Goal: Communication & Community: Share content

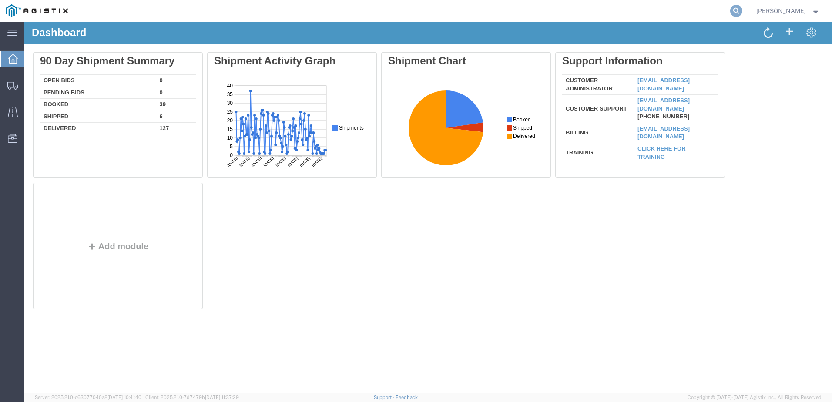
click at [742, 10] on icon at bounding box center [736, 11] width 12 height 12
click at [504, 10] on input "search" at bounding box center [597, 10] width 264 height 21
paste input "57044310"
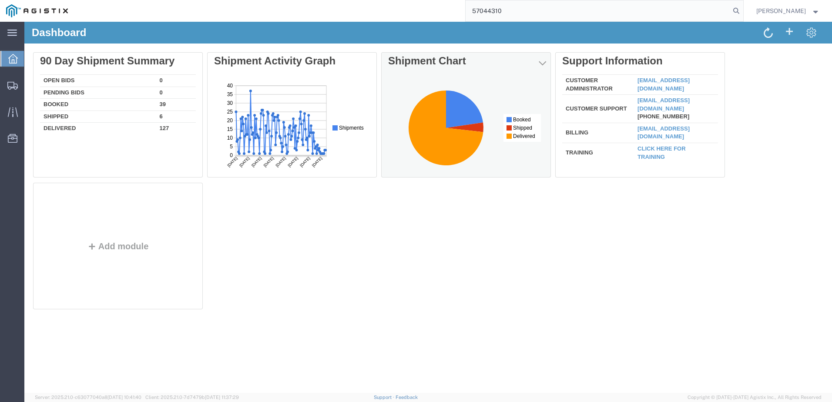
type input "57044310"
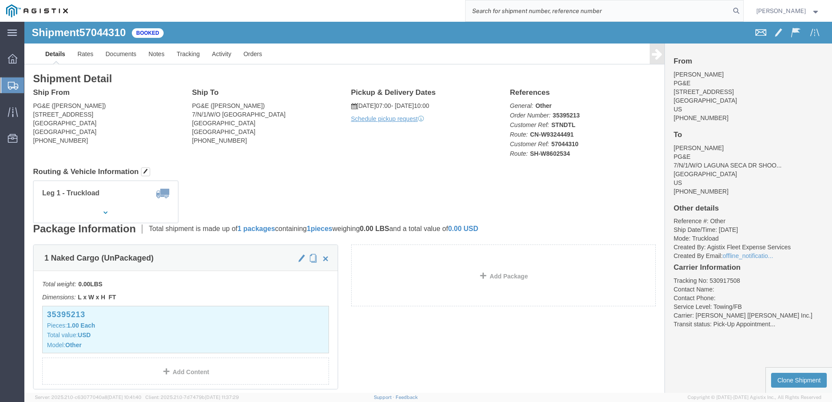
click span
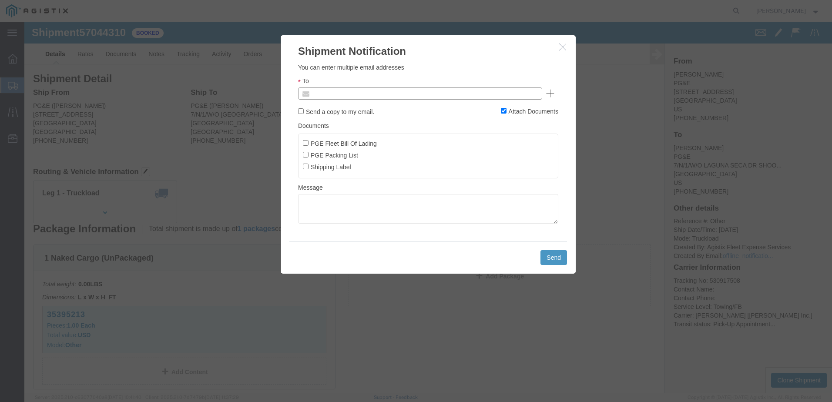
click input "text"
paste input "[PERSON_NAME] <[EMAIL_ADDRESS][DOMAIN_NAME]>"
type input "[PERSON_NAME] <[EMAIL_ADDRESS][DOMAIN_NAME]>"
type input "Enter Email Address"
click input "text"
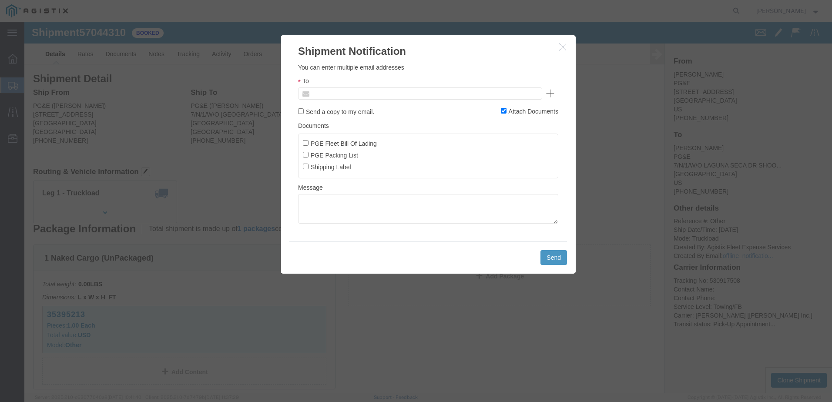
type input "Enter Email Address"
drag, startPoint x: 329, startPoint y: 70, endPoint x: 313, endPoint y: 72, distance: 16.2
click input "text"
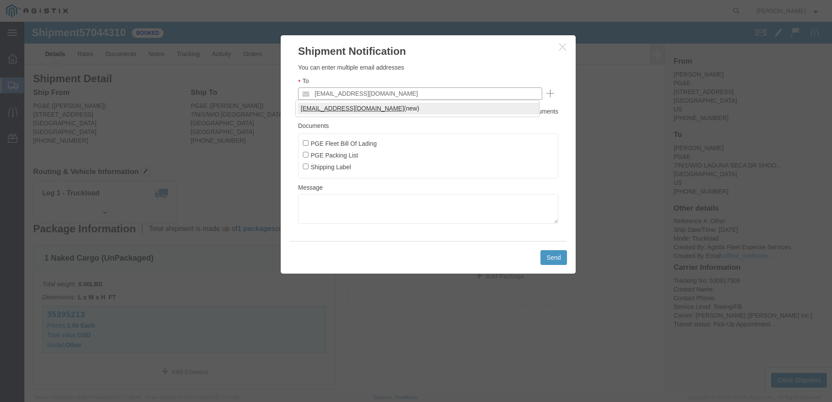
type input "[EMAIL_ADDRESS][DOMAIN_NAME]"
click input "PGE Fleet Bill Of Lading"
checkbox input "true"
click button "Send"
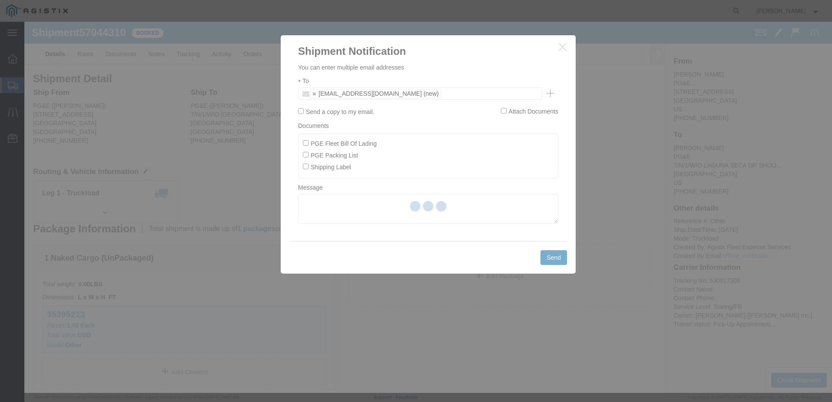
checkbox input "false"
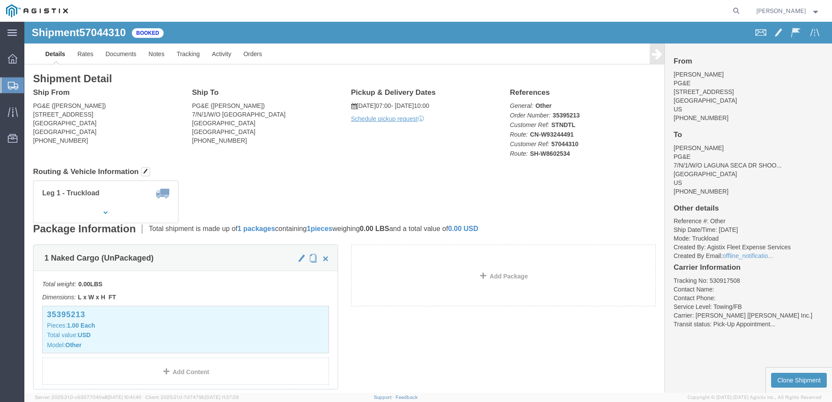
drag, startPoint x: 753, startPoint y: 9, endPoint x: 746, endPoint y: 9, distance: 7.0
click at [742, 9] on icon at bounding box center [736, 11] width 12 height 12
click at [528, 13] on input "search" at bounding box center [597, 10] width 264 height 21
paste input "56898304"
type input "56898304"
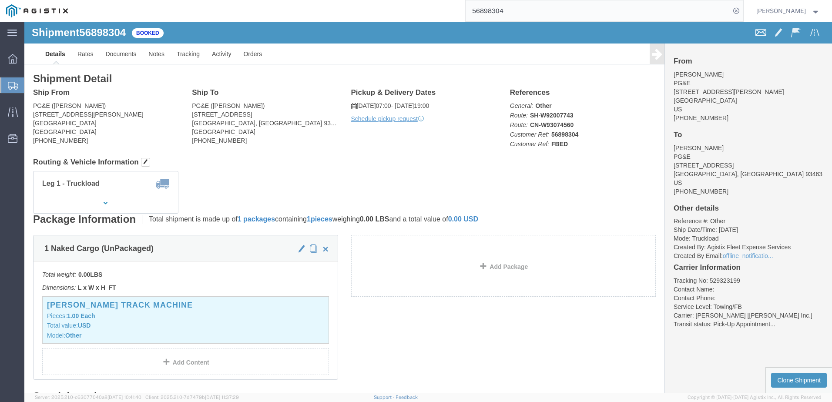
click span
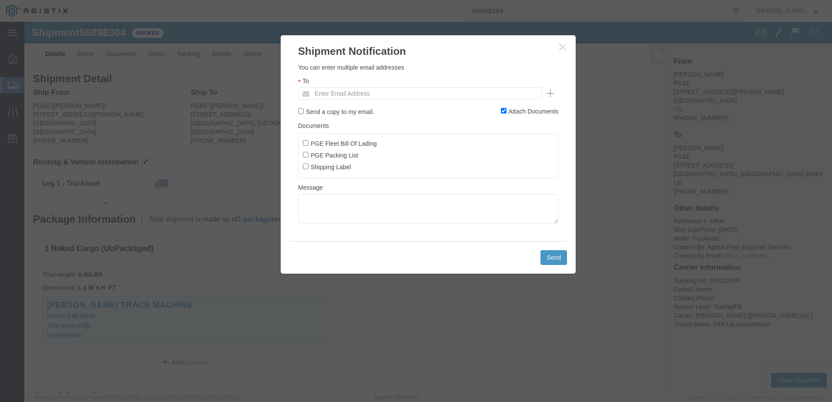
click div "You can enter multiple email addresses To Enter Email Address Send a copy to my…"
click input "text"
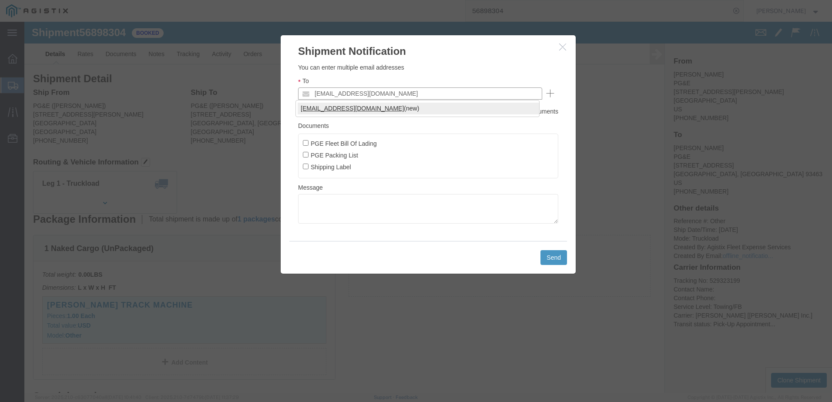
type input "[EMAIL_ADDRESS][DOMAIN_NAME]"
click input "PGE Fleet Bill Of Lading"
checkbox input "true"
click button "Send"
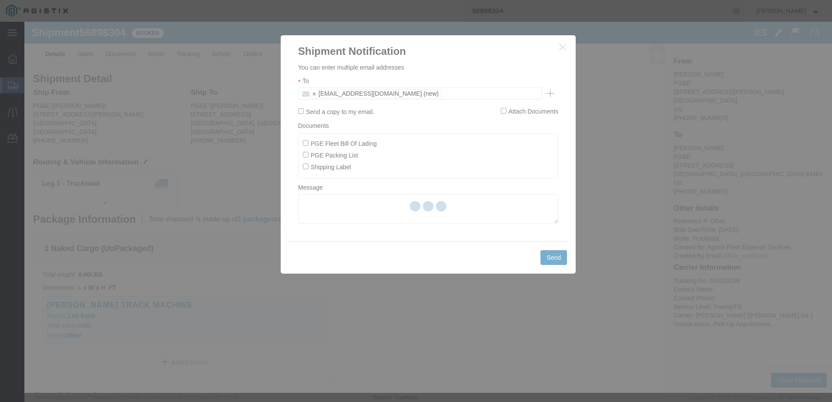
checkbox input "false"
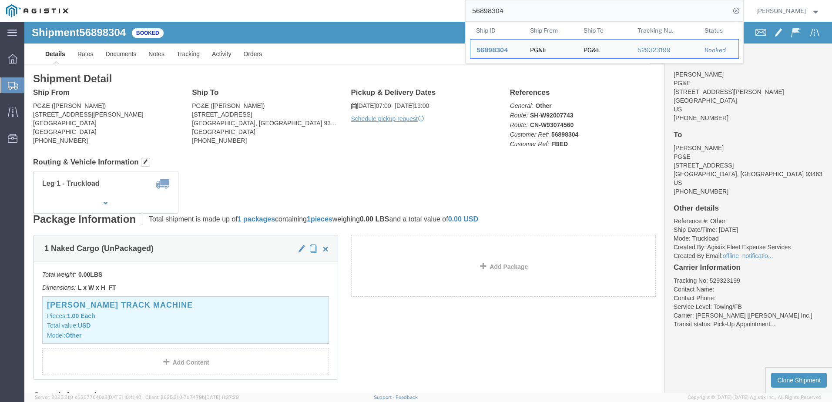
drag, startPoint x: 567, startPoint y: 9, endPoint x: 483, endPoint y: 10, distance: 84.0
click at [483, 10] on div "56898304 Ship ID Ship From Ship To Tracking Nu. Status Ship ID 56898304 Ship Fr…" at bounding box center [408, 11] width 669 height 22
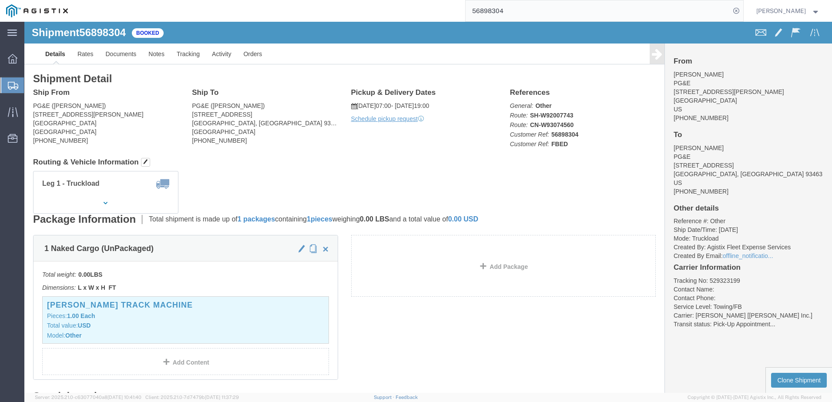
paste input "261"
type input "56898261"
click span
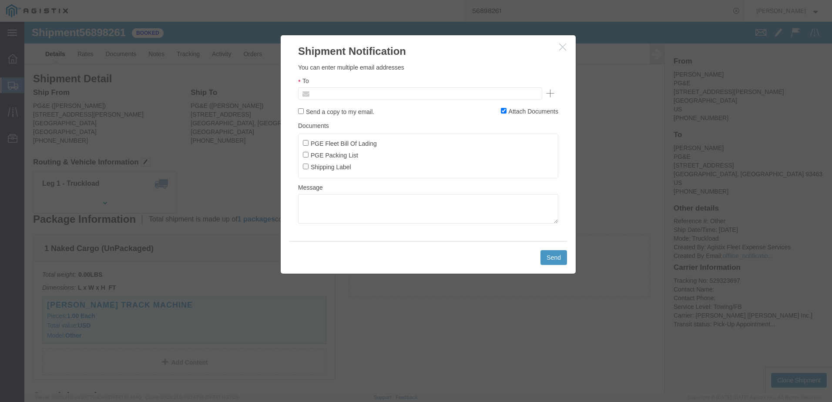
click input "text"
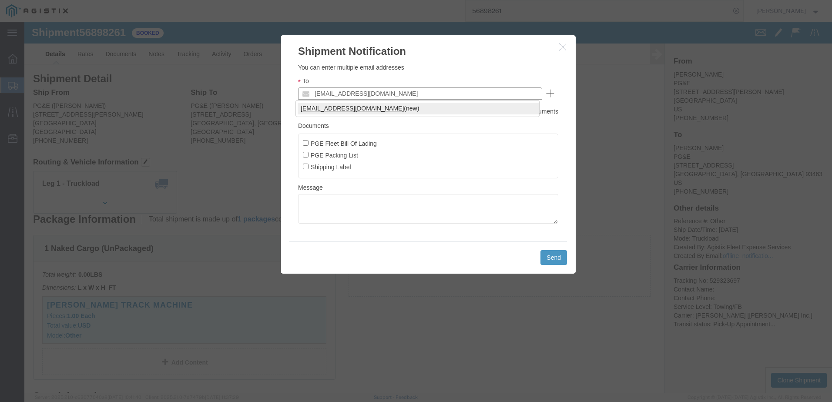
type input "[EMAIL_ADDRESS][DOMAIN_NAME]"
click input "PGE Fleet Bill Of Lading"
checkbox input "true"
click button "Send"
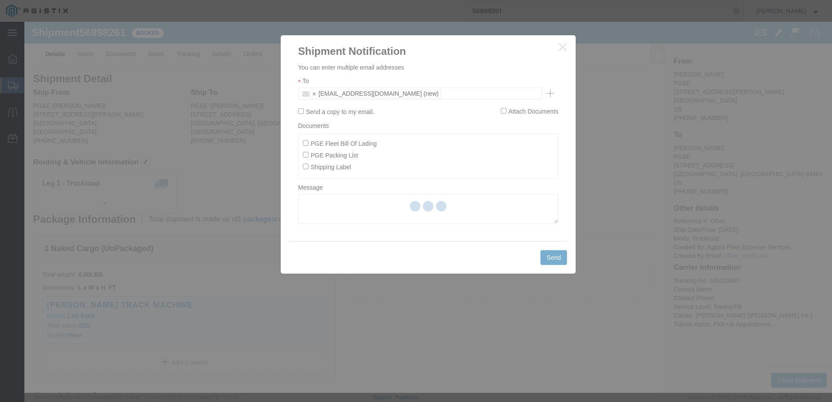
checkbox input "false"
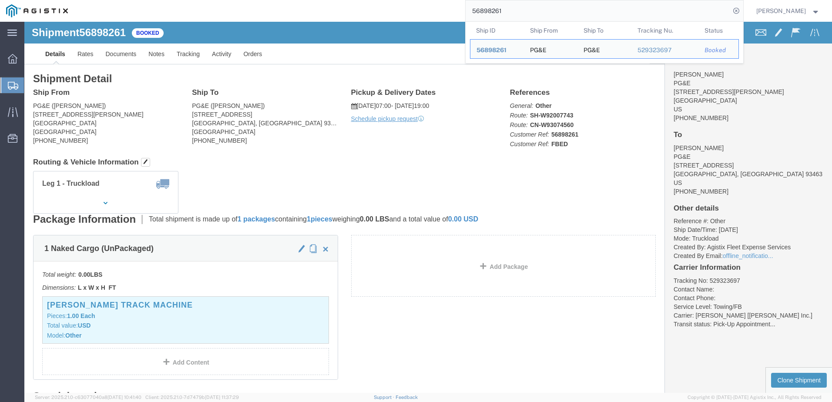
drag, startPoint x: 548, startPoint y: 16, endPoint x: 489, endPoint y: 10, distance: 59.0
click at [489, 10] on input "56898261" at bounding box center [597, 10] width 264 height 21
paste input "544313"
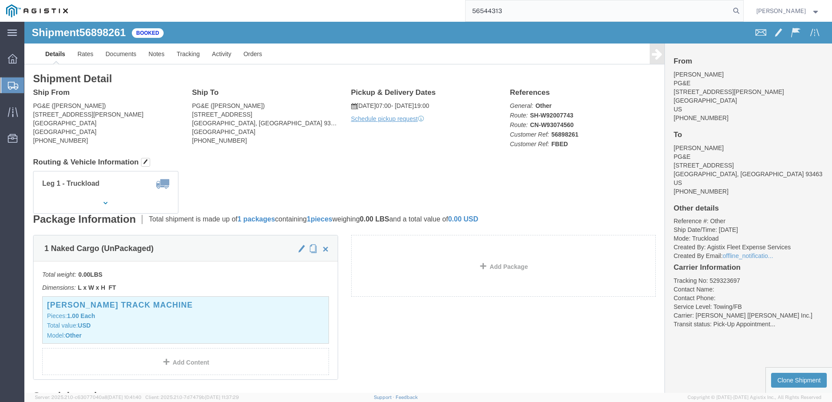
type input "56544313"
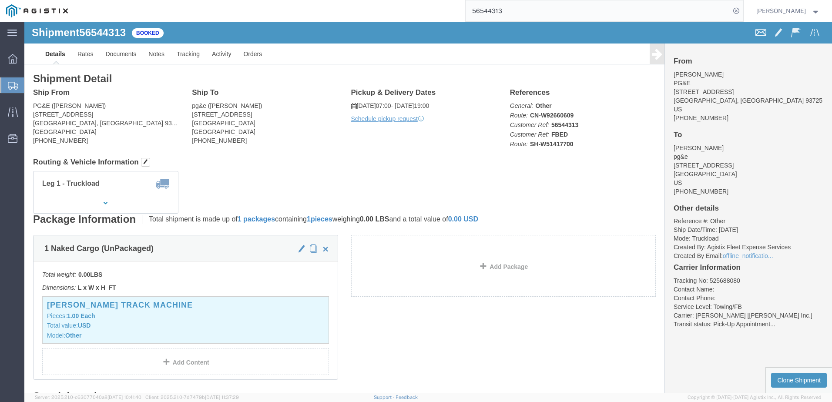
click span
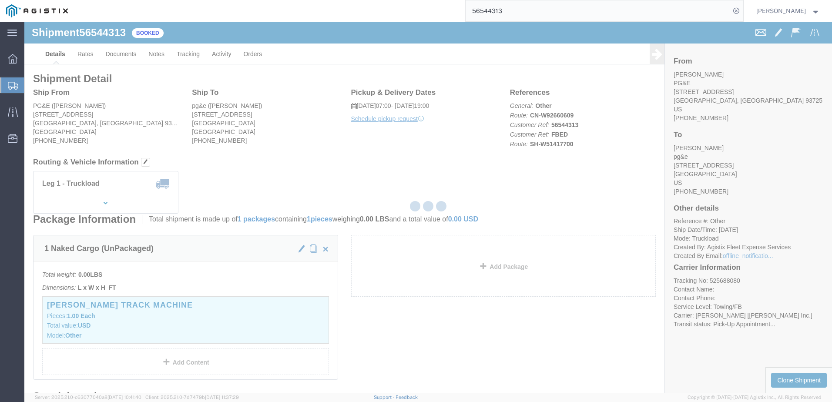
checkbox input "true"
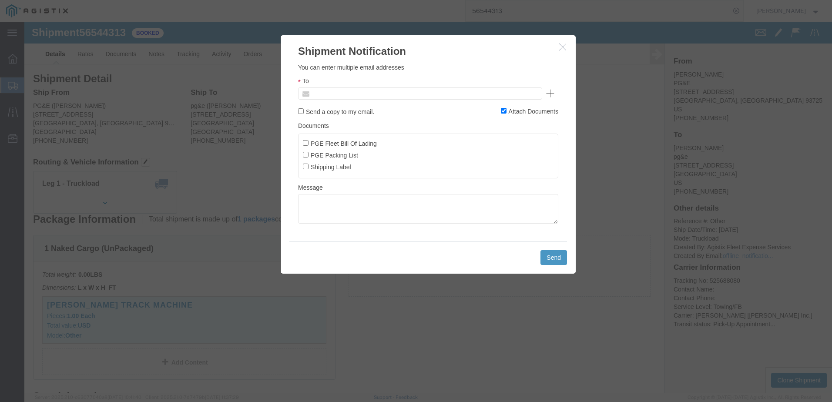
click input "text"
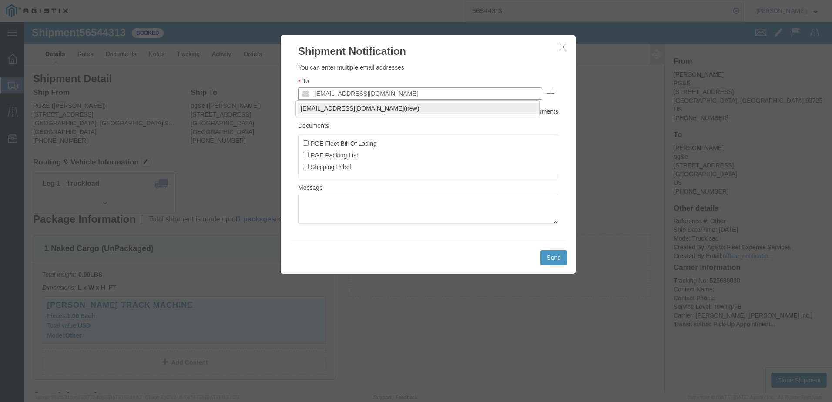
type input "[EMAIL_ADDRESS][DOMAIN_NAME]"
click input "PGE Fleet Bill Of Lading"
checkbox input "true"
click button "Send"
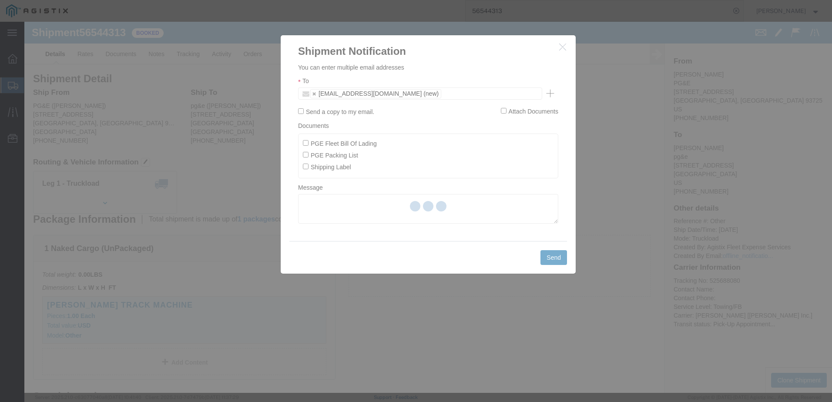
checkbox input "false"
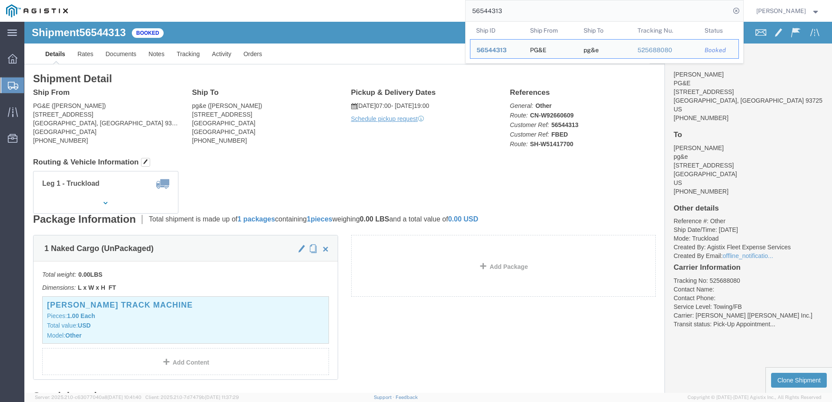
drag, startPoint x: 535, startPoint y: 13, endPoint x: 489, endPoint y: 10, distance: 45.3
click at [489, 10] on input "56544313" at bounding box center [597, 10] width 264 height 21
paste input "41"
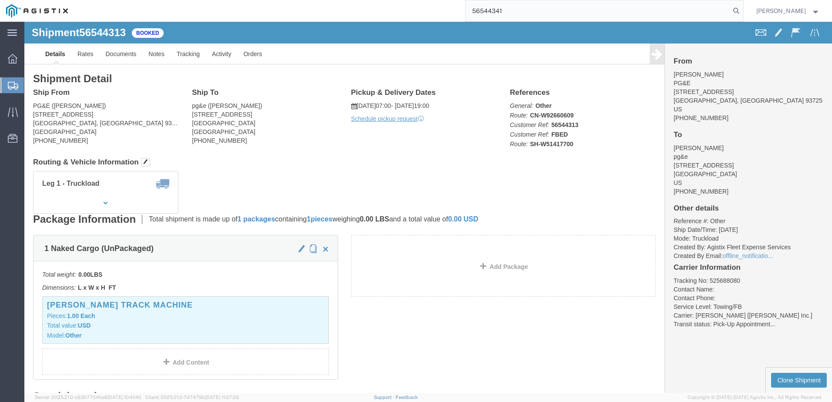
type input "56544341"
click span
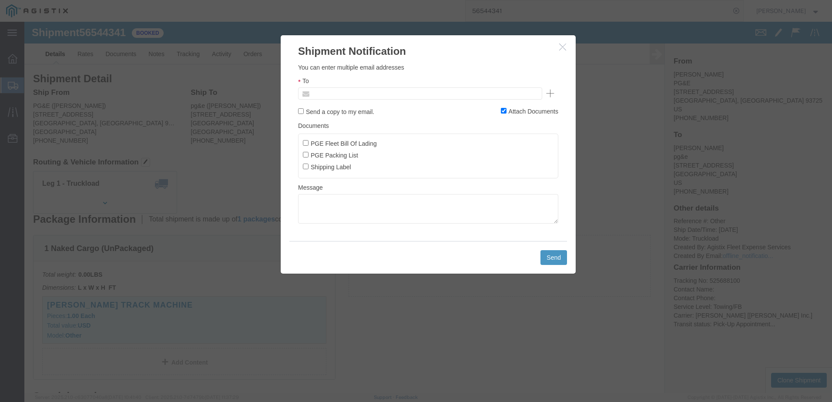
click input "text"
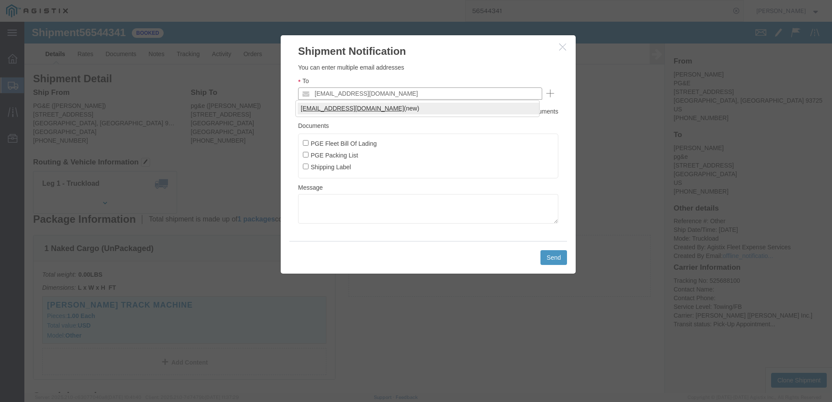
type input "[EMAIL_ADDRESS][DOMAIN_NAME]"
click input "PGE Fleet Bill Of Lading"
checkbox input "true"
click button "Send"
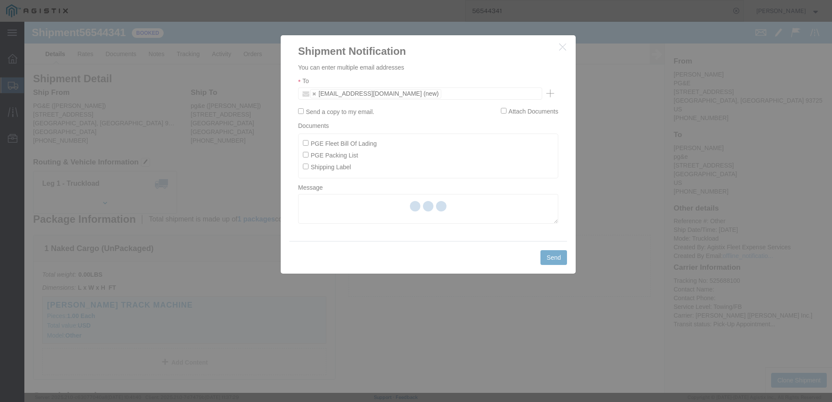
checkbox input "false"
